Goal: Ask a question: Seek information or help from site administrators or community

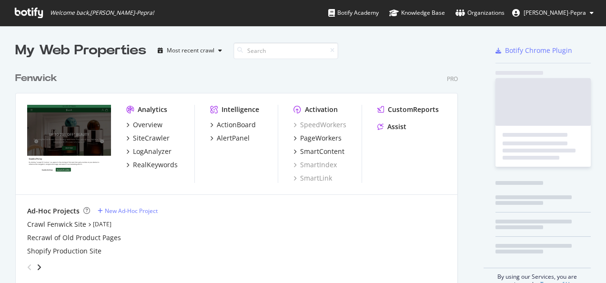
scroll to position [216, 442]
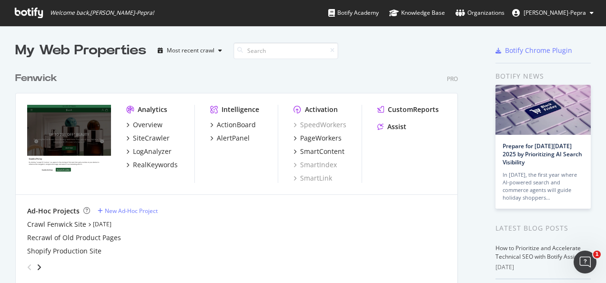
click at [19, 12] on icon at bounding box center [29, 13] width 28 height 10
click at [153, 124] on div "Overview" at bounding box center [148, 125] width 30 height 10
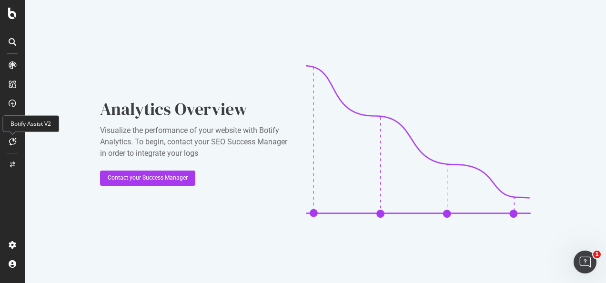
click at [15, 143] on icon at bounding box center [12, 142] width 7 height 8
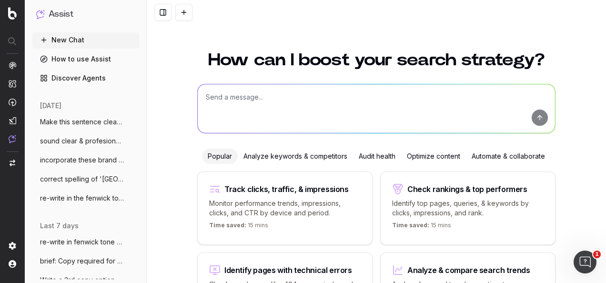
click at [256, 107] on textarea at bounding box center [376, 108] width 357 height 49
type textarea "what is the correct spelling of 'grown ups?'"
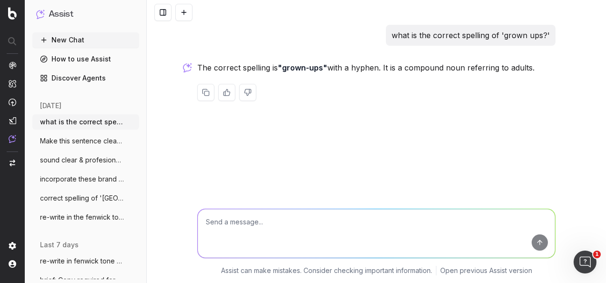
click at [295, 231] on textarea at bounding box center [376, 233] width 357 height 49
paste textarea "Gingerbread Decorating for Kids & Sparkling Cream Tea for Grown Ups"
type textarea "is this all spelt correctly? Gingerbread Decorating for Kids & Sparkling Cream …"
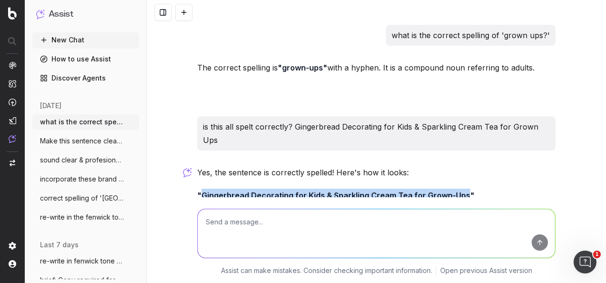
drag, startPoint x: 459, startPoint y: 181, endPoint x: 199, endPoint y: 179, distance: 259.6
click at [199, 191] on strong ""Gingerbread Decorating for Kids & Sparkling Cream Tea for Grown-Ups"" at bounding box center [335, 196] width 277 height 10
copy strong "Gingerbread Decorating for Kids & Sparkling Cream Tea for Grown-Ups"
click at [426, 189] on p ""Gingerbread Decorating for Kids & Sparkling Cream Tea for Grown-Ups"" at bounding box center [376, 195] width 358 height 13
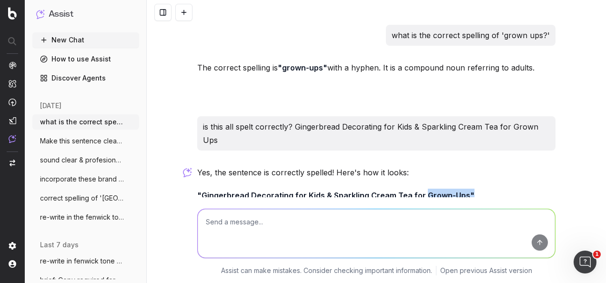
drag, startPoint x: 416, startPoint y: 182, endPoint x: 461, endPoint y: 181, distance: 44.8
click at [461, 191] on strong ""Gingerbread Decorating for Kids & Sparkling Cream Tea for Grown-Ups"" at bounding box center [335, 196] width 277 height 10
copy strong "Grown-Ups""
click at [407, 231] on textarea at bounding box center [376, 233] width 357 height 49
paste textarea "Grown-Ups""
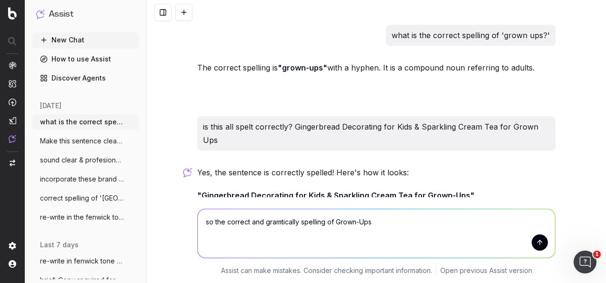
click at [332, 218] on textarea "so the correct and gramtically spelling of Grown-Ups" at bounding box center [376, 233] width 357 height 49
click at [365, 219] on textarea "so the correct and gramtically spelling is 'Grown-Ups" at bounding box center [376, 233] width 357 height 49
click at [376, 221] on textarea "so the correct and gramtically spelling is 'Grown-Ups" at bounding box center [376, 233] width 357 height 49
type textarea "so the correct and gramtically spelling is 'Grown-Ups'?"
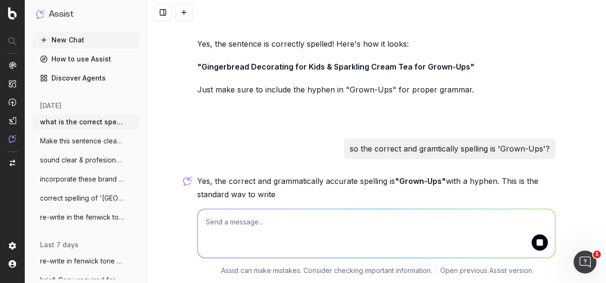
scroll to position [161, 0]
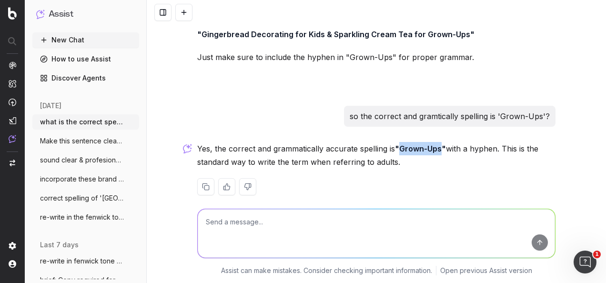
drag, startPoint x: 440, startPoint y: 136, endPoint x: 399, endPoint y: 138, distance: 40.5
click at [399, 144] on strong ""Grown-Ups"" at bounding box center [420, 149] width 51 height 10
copy strong "Grown-Ups"
click at [327, 224] on textarea at bounding box center [376, 233] width 357 height 49
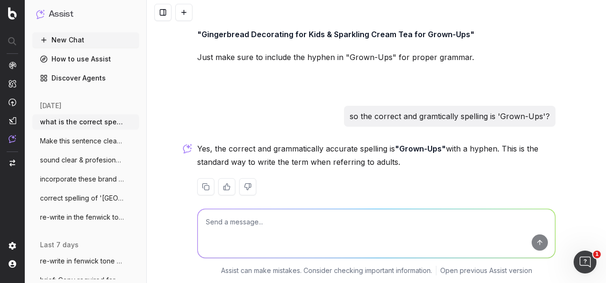
paste textarea "Re-write as effective Coupon copy: Shop 15* off in the Fenwick Baby Event From …"
type textarea "Re-write as effective Coupon copy: Shop 15* off in the Fenwick Baby Event From …"
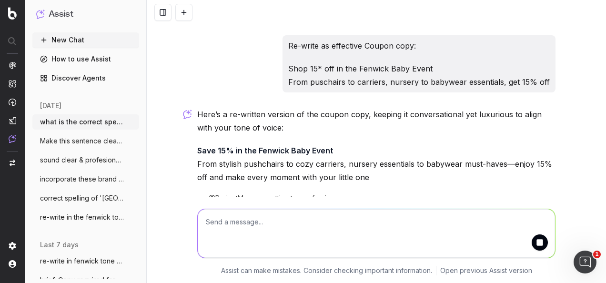
scroll to position [369, 0]
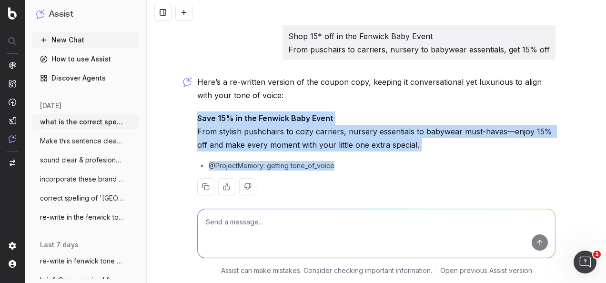
drag, startPoint x: 288, startPoint y: 124, endPoint x: 181, endPoint y: 109, distance: 108.2
click at [181, 109] on div "what is the correct spelling of 'grown ups?' The correct spelling is "grown-ups…" at bounding box center [376, 141] width 459 height 283
copy div "Save 15% in the Fenwick Baby Event From stylish pushchairs to cozy carriers, nu…"
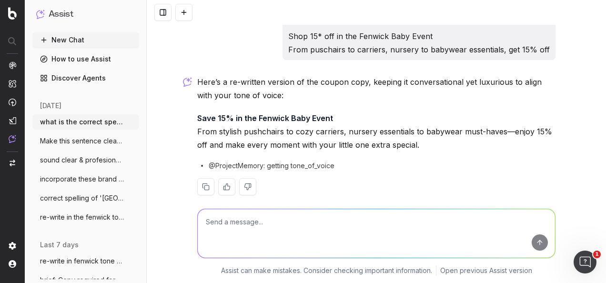
click at [318, 233] on textarea at bounding box center [376, 233] width 357 height 49
paste textarea "Save 15% off* in the Fenwick Baby Event From stylish pushchairs to cosy carrier…"
type textarea "re-write to NOT speak to your baby specifically: Save 15% off* in the Fenwick B…"
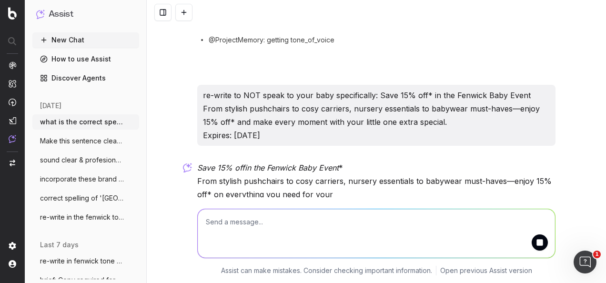
scroll to position [540, 0]
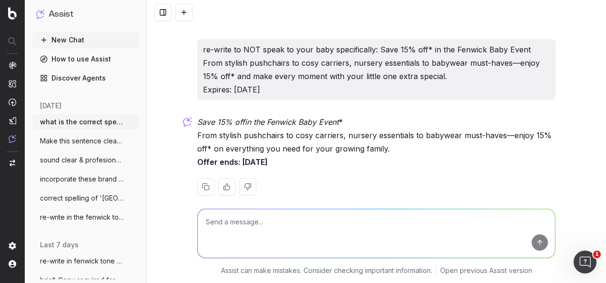
drag, startPoint x: 377, startPoint y: 223, endPoint x: 331, endPoint y: 229, distance: 46.6
click at [331, 229] on textarea at bounding box center [376, 233] width 357 height 49
type textarea "don't mention 'you' or 'your'"
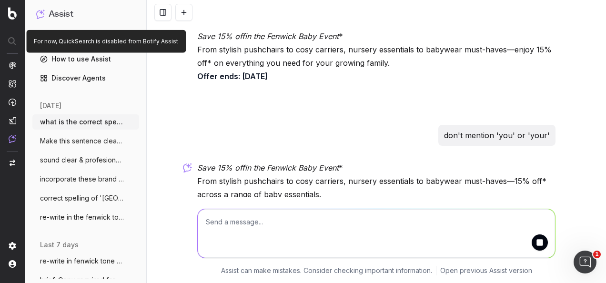
scroll to position [672, 0]
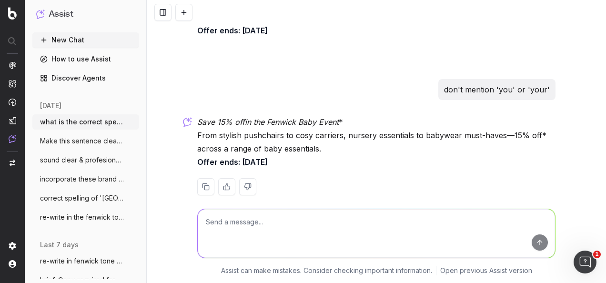
drag, startPoint x: 340, startPoint y: 148, endPoint x: 189, endPoint y: 112, distance: 155.6
click at [189, 112] on div "what is the correct spelling of 'grown ups?' The correct spelling is "grown-ups…" at bounding box center [376, 141] width 459 height 283
copy p "Save 15% off in the Fenwick Baby Event * From stylish pushchairs to cosy carrie…"
click at [303, 229] on textarea at bounding box center [376, 233] width 357 height 49
paste textarea "Potentially update; ‘Your bundle of joy deserves the best: [PERSON_NAME] here t…"
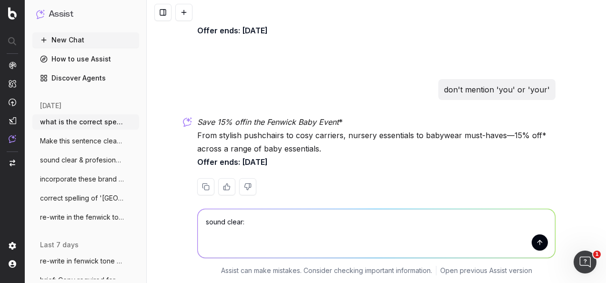
type textarea "sound clear: Potentially update; ‘Your bundle of joy deserves the best: [PERSON…"
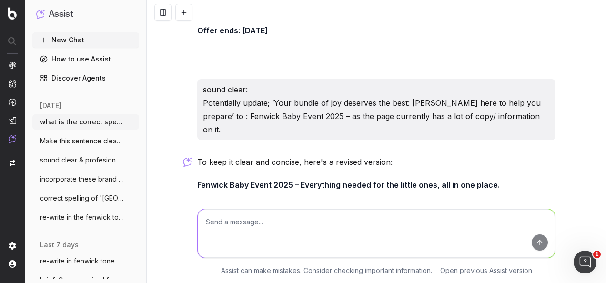
scroll to position [835, 0]
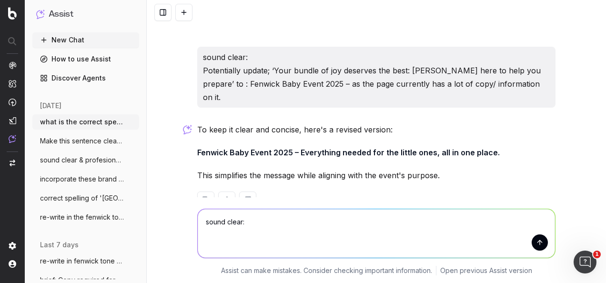
paste textarea "I'm not sure this copy section needs to be duplicated."
type textarea "sound clear: I'm not sure this copy section needs to be duplicated."
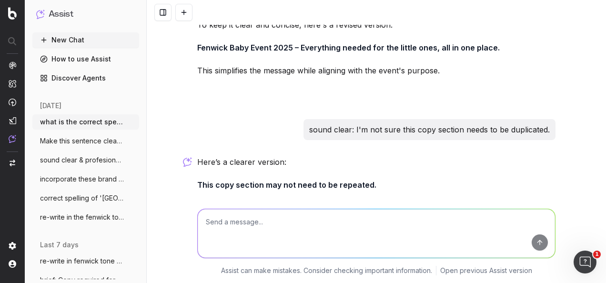
scroll to position [973, 0]
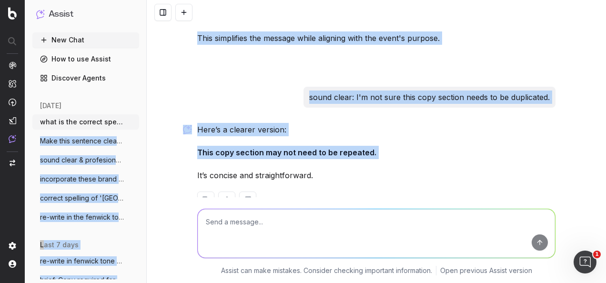
drag, startPoint x: 233, startPoint y: 129, endPoint x: 126, endPoint y: 129, distance: 107.2
click at [126, 129] on div "Assist New Chat How to use Assist Discover Agents [DATE] what is the correct sp…" at bounding box center [303, 141] width 606 height 283
click at [279, 148] on strong "This copy section may not need to be repeated." at bounding box center [286, 153] width 179 height 10
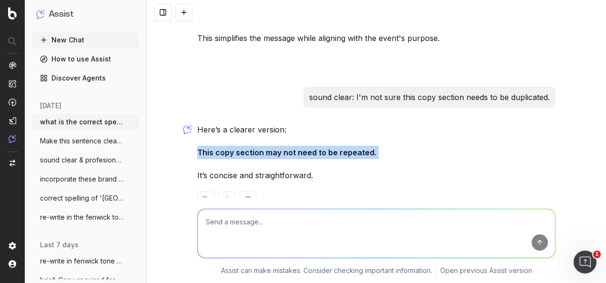
drag, startPoint x: 407, startPoint y: 125, endPoint x: 187, endPoint y: 116, distance: 219.8
click at [187, 116] on div "what is the correct spelling of 'grown ups?' The correct spelling is "grown-ups…" at bounding box center [376, 141] width 459 height 283
copy p "This copy section may not need to be repeated."
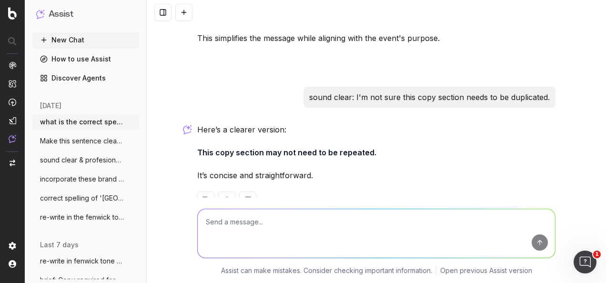
click at [305, 230] on textarea at bounding box center [376, 233] width 357 height 49
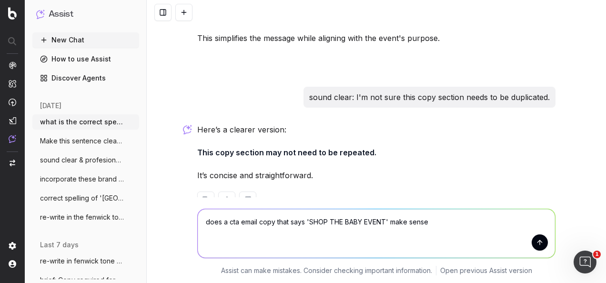
type textarea "does a cta email copy that says 'SHOP THE BABY EVENT' make sense?"
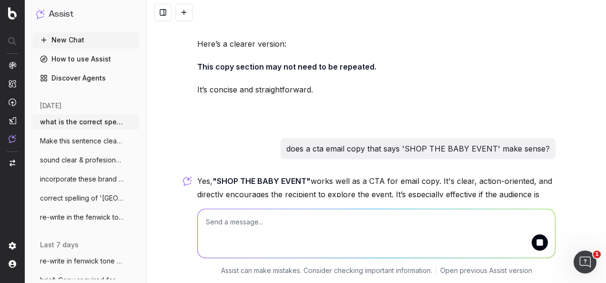
scroll to position [1091, 0]
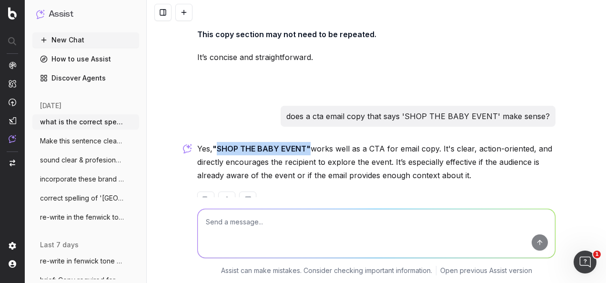
drag, startPoint x: 308, startPoint y: 120, endPoint x: 216, endPoint y: 120, distance: 91.9
click at [216, 142] on p "Yes, "SHOP THE BABY EVENT" works well as a CTA for email copy. It's clear, acti…" at bounding box center [376, 162] width 358 height 40
copy strong "SHOP THE BABY EVENT""
click at [262, 223] on textarea at bounding box center [376, 233] width 357 height 49
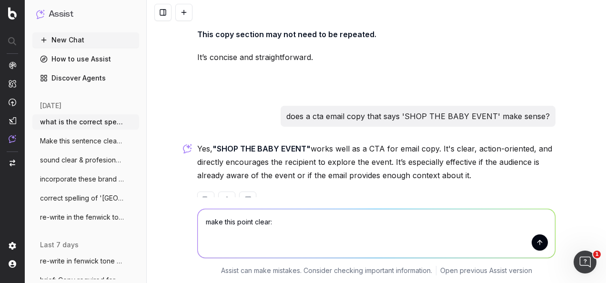
paste textarea "Please update the CTA COPY: 'SHOP NOW' to 'SHOP THE BABY EVENT'"
type textarea "make this point clear: Please update the CTA COPY: 'SHOP NOW' to 'SHOP THE BABY…"
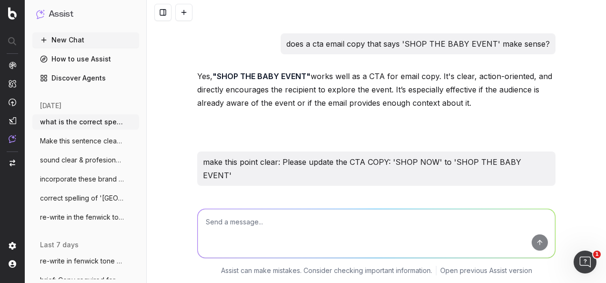
scroll to position [1196, 0]
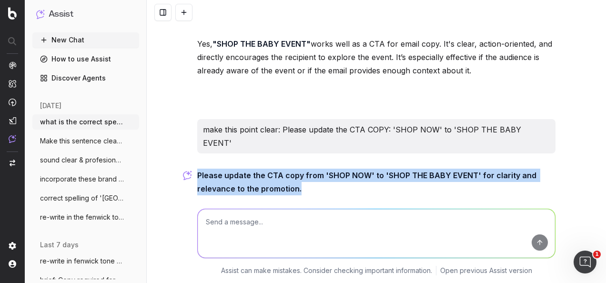
drag, startPoint x: 299, startPoint y: 147, endPoint x: 192, endPoint y: 134, distance: 107.1
copy strong "Please update the CTA copy from 'SHOP NOW' to 'SHOP THE BABY EVENT' for clarity…"
